Goal: Check status: Check status

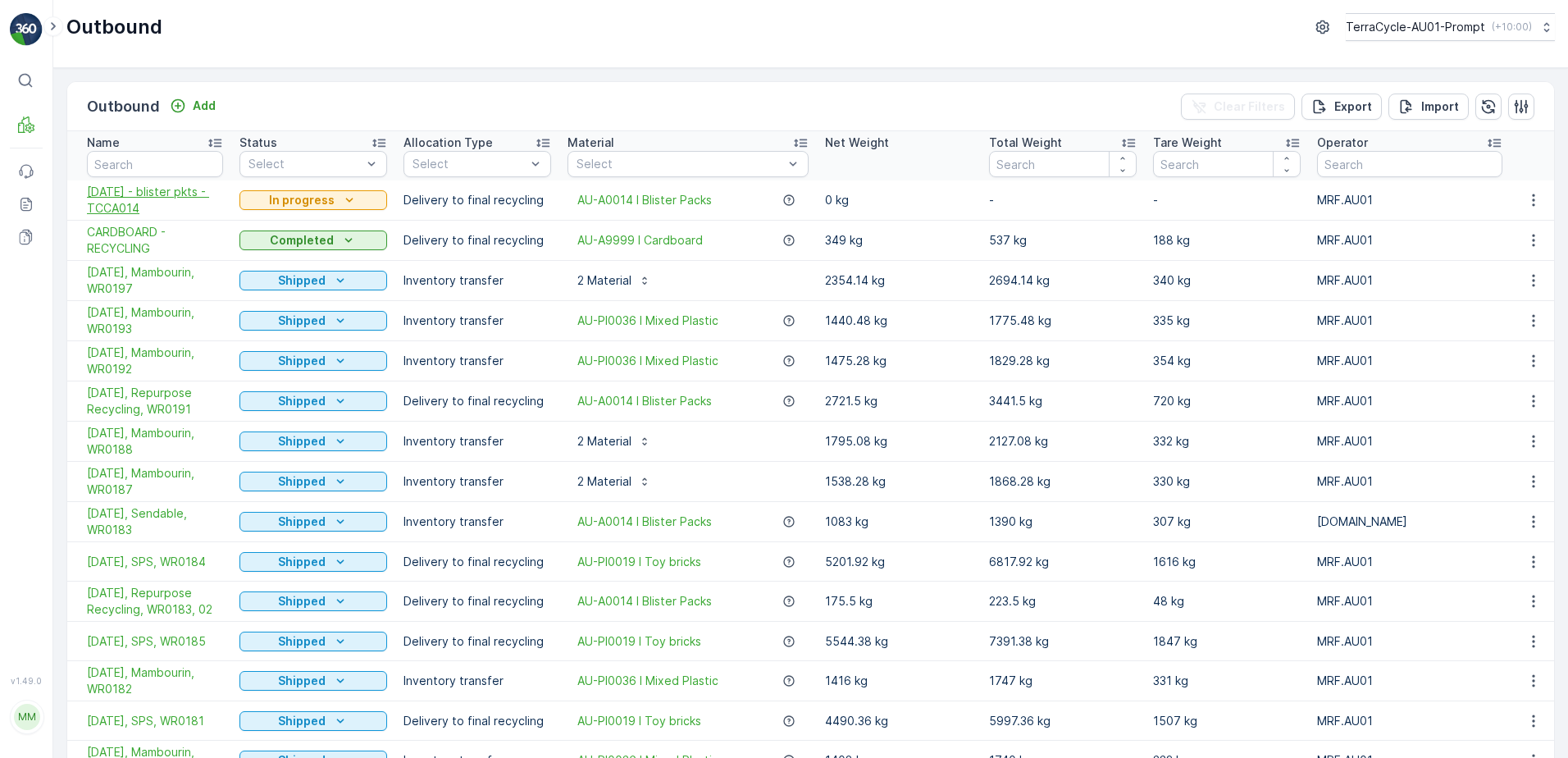
click at [182, 191] on span "[DATE] - blister pkts - TCCA014" at bounding box center [155, 200] width 136 height 33
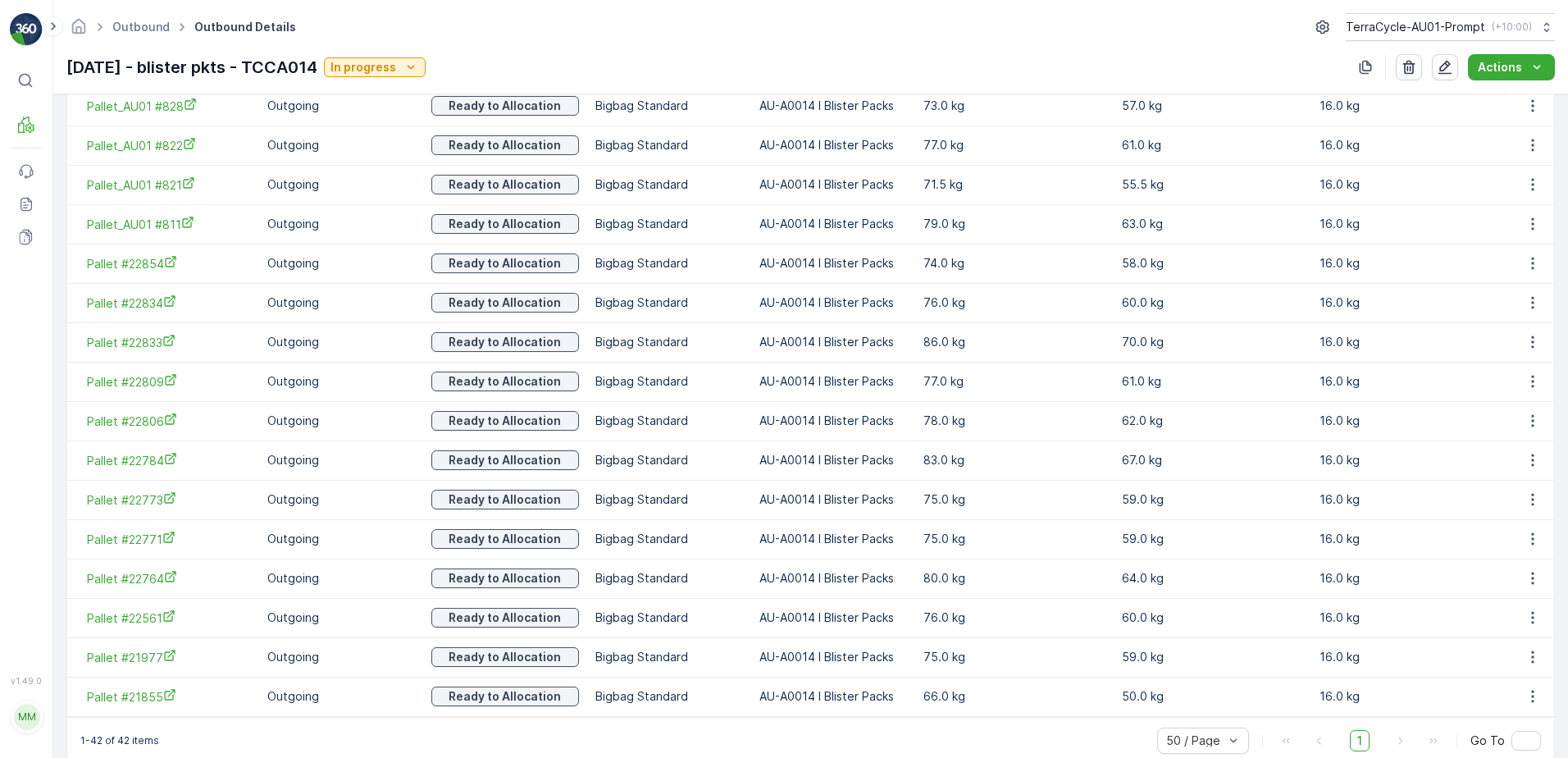
scroll to position [1557, 0]
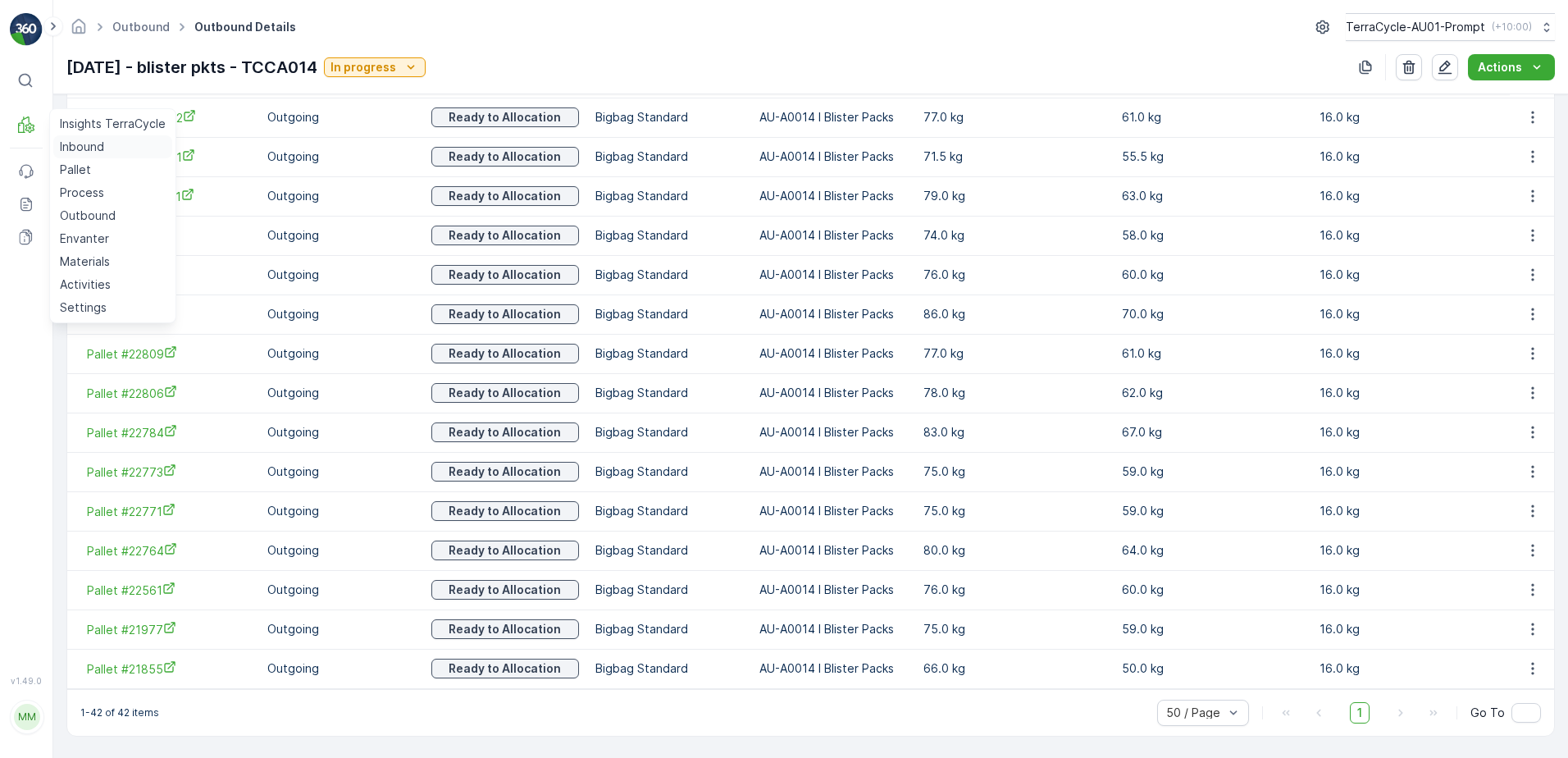
click at [62, 141] on p "Inbound" at bounding box center [81, 147] width 44 height 16
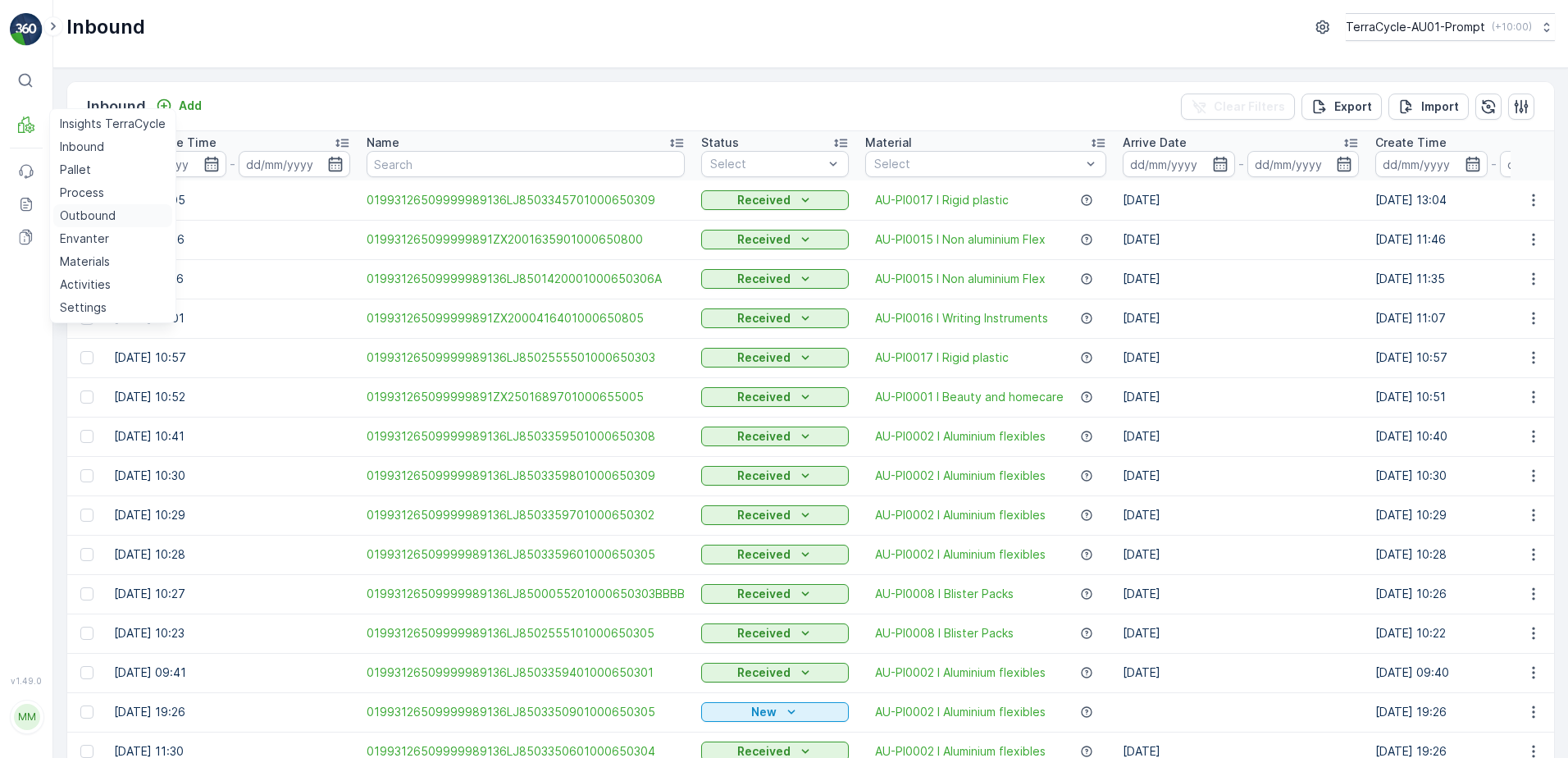
click at [103, 220] on p "Outbound" at bounding box center [87, 216] width 56 height 16
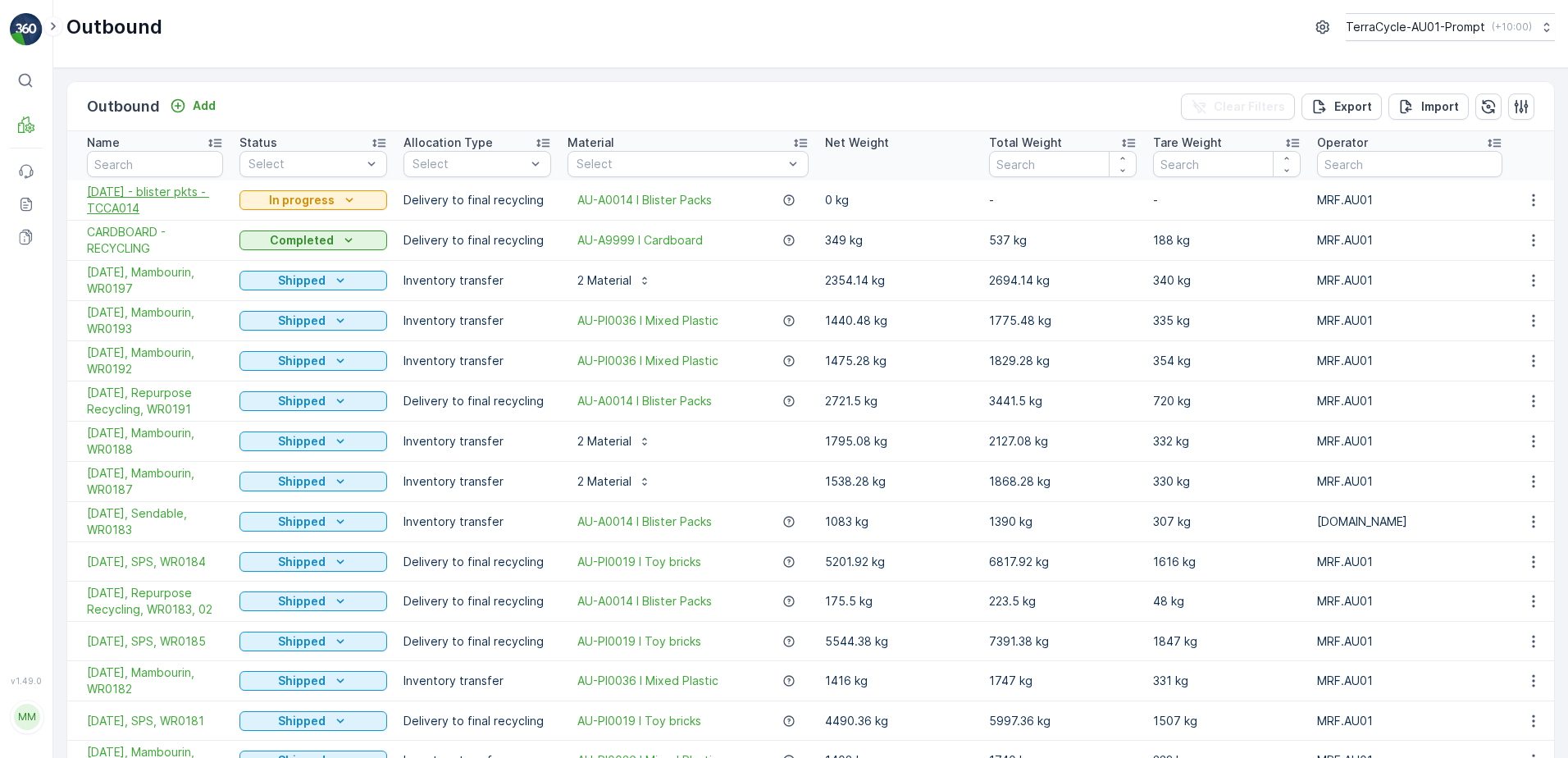
click at [147, 207] on span "[DATE] - blister pkts - TCCA014" at bounding box center [155, 200] width 136 height 33
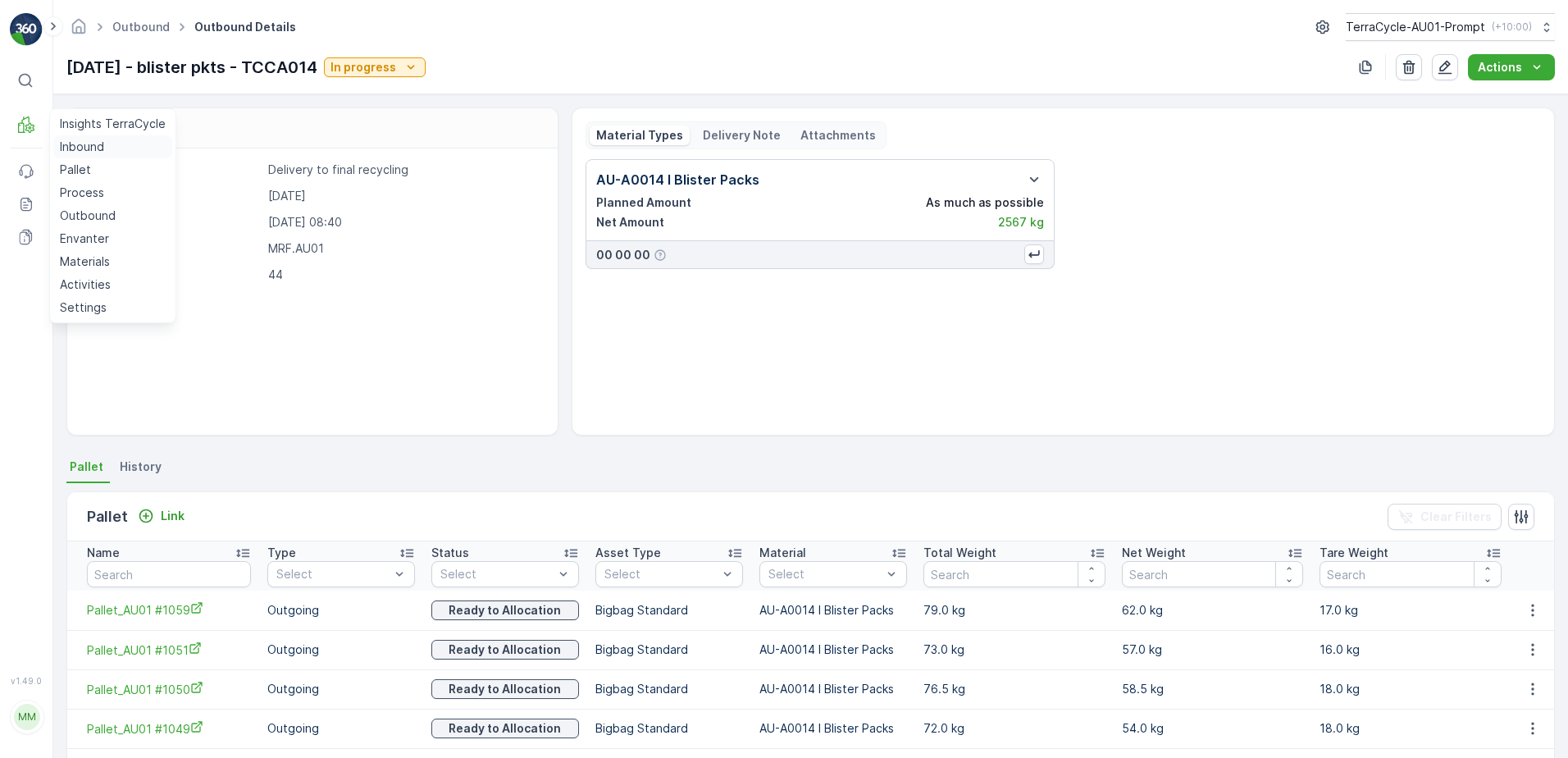
click at [64, 149] on p "Inbound" at bounding box center [81, 147] width 44 height 16
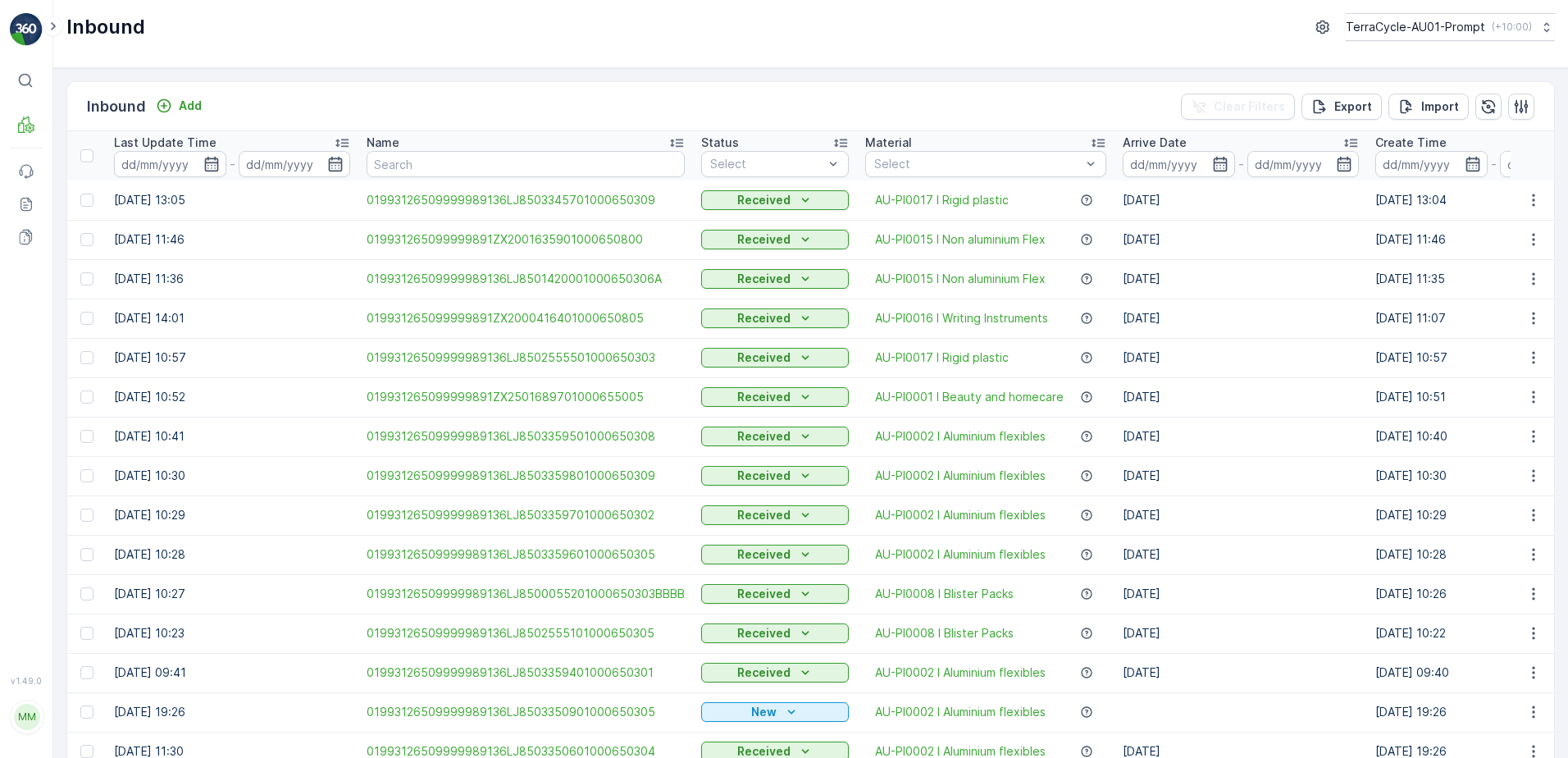
click at [357, 378] on td "[DATE] 10:52" at bounding box center [232, 398] width 253 height 40
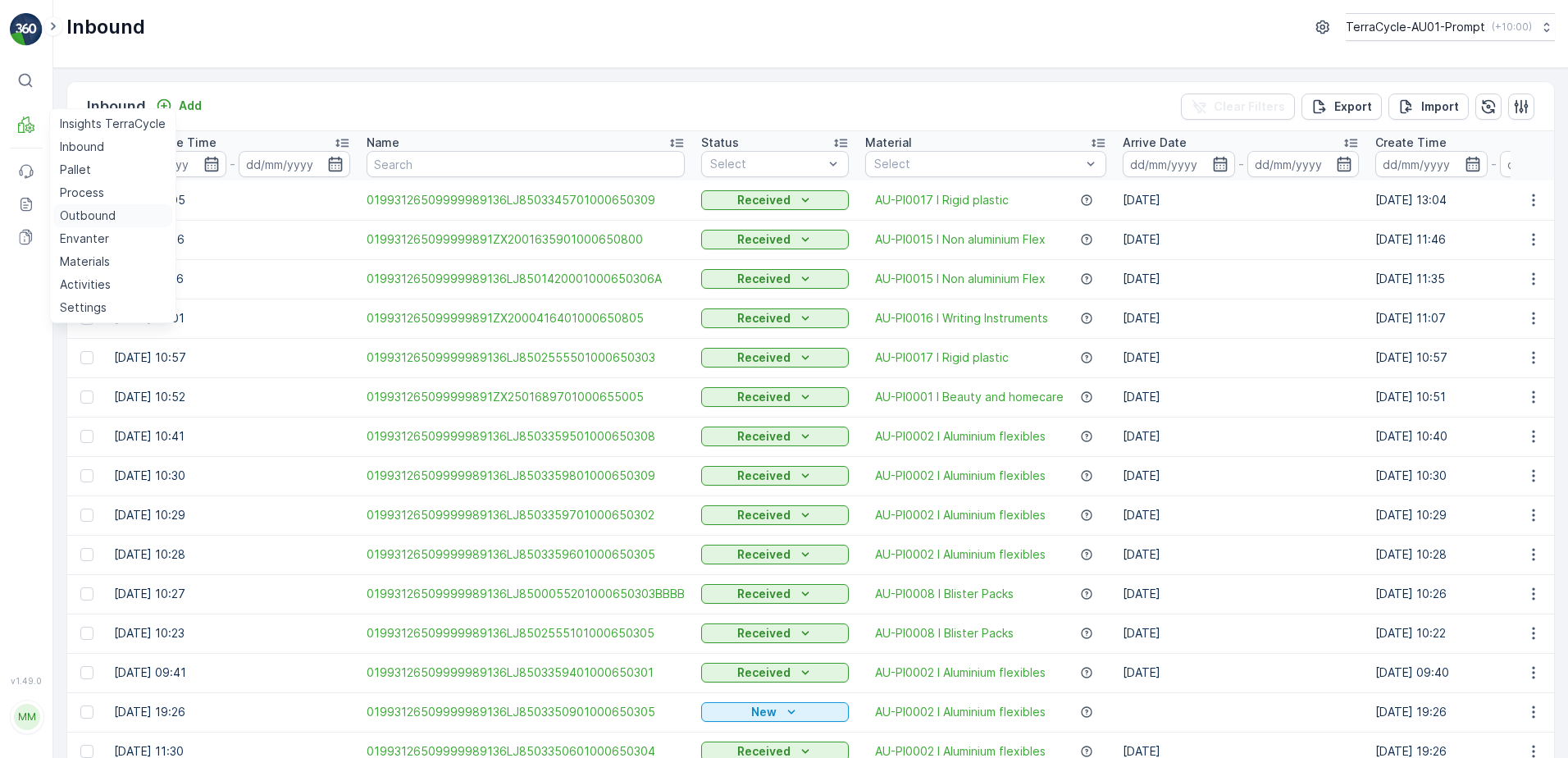
click at [90, 216] on p "Outbound" at bounding box center [87, 216] width 56 height 16
